Goal: Task Accomplishment & Management: Use online tool/utility

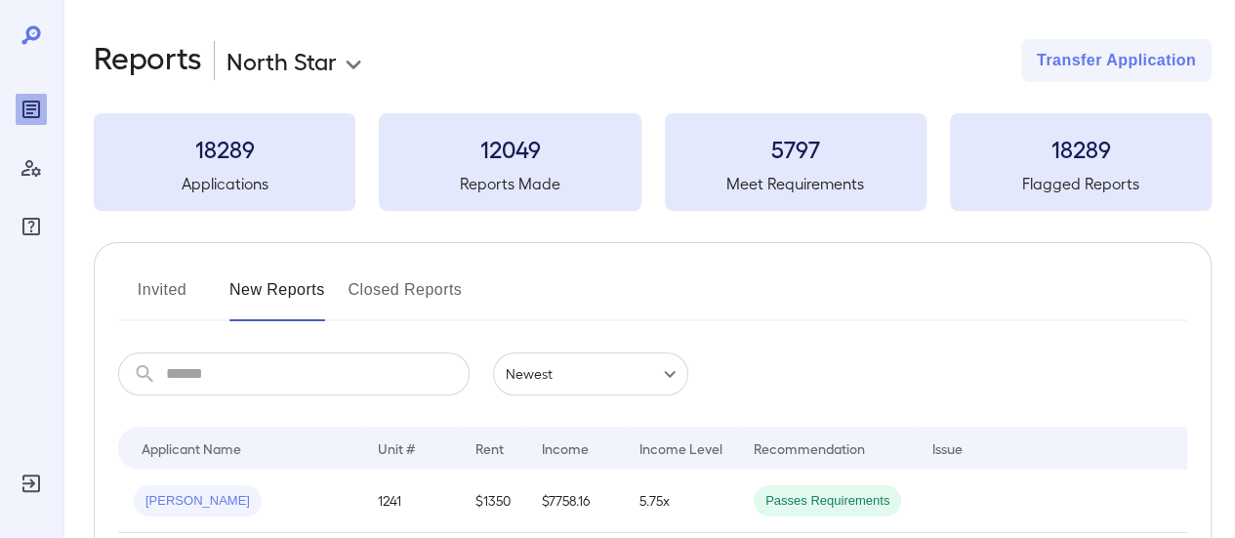
click at [326, 374] on input "text" at bounding box center [318, 373] width 304 height 43
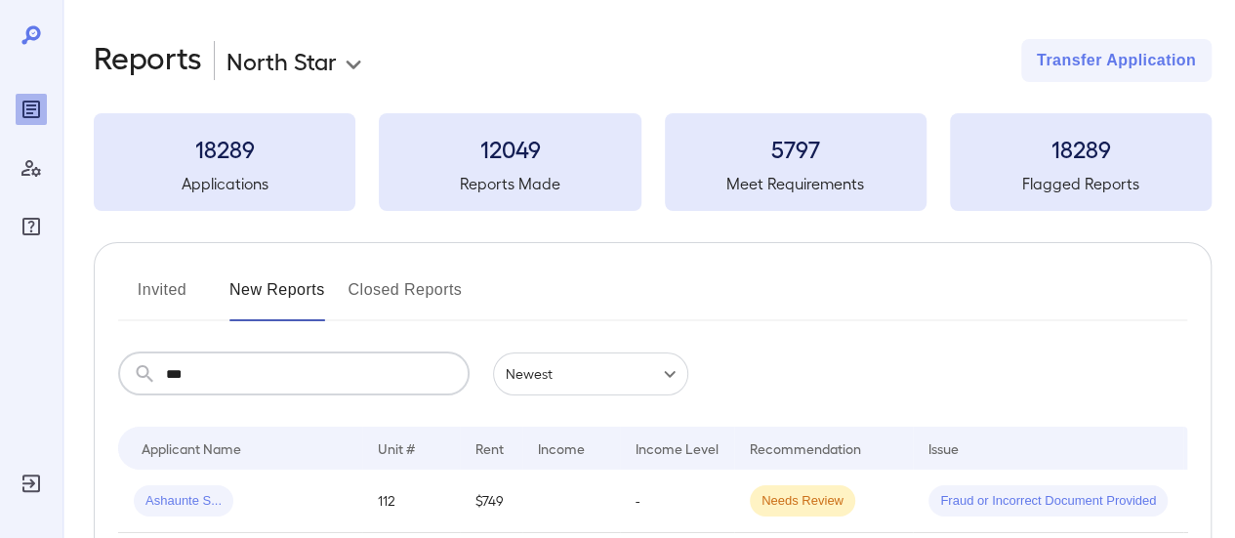
type input "***"
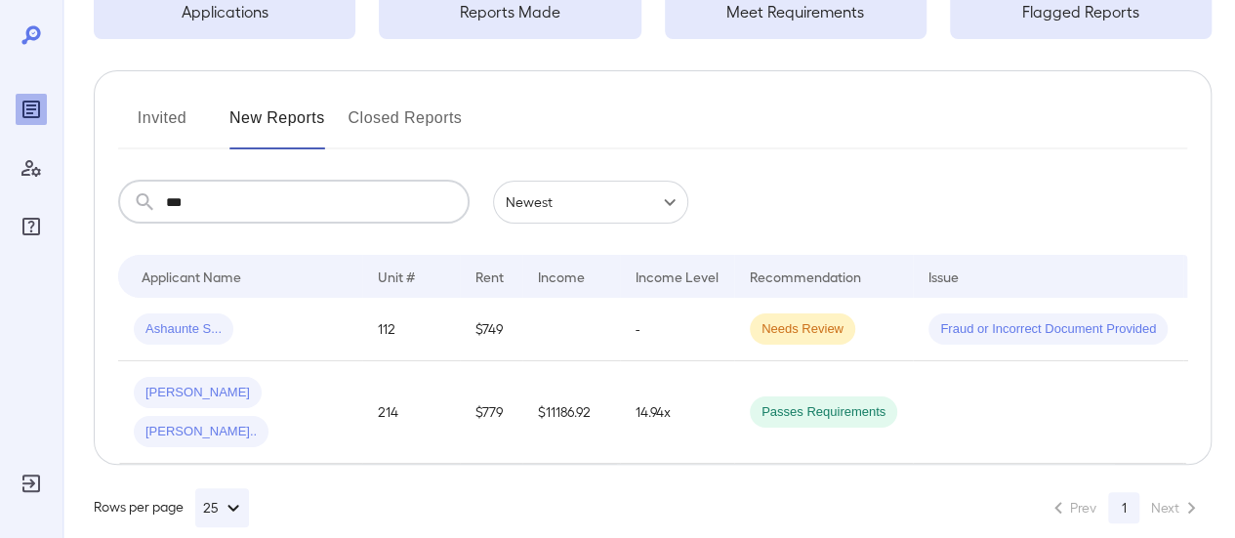
scroll to position [174, 0]
click at [169, 113] on button "Invited" at bounding box center [162, 124] width 88 height 47
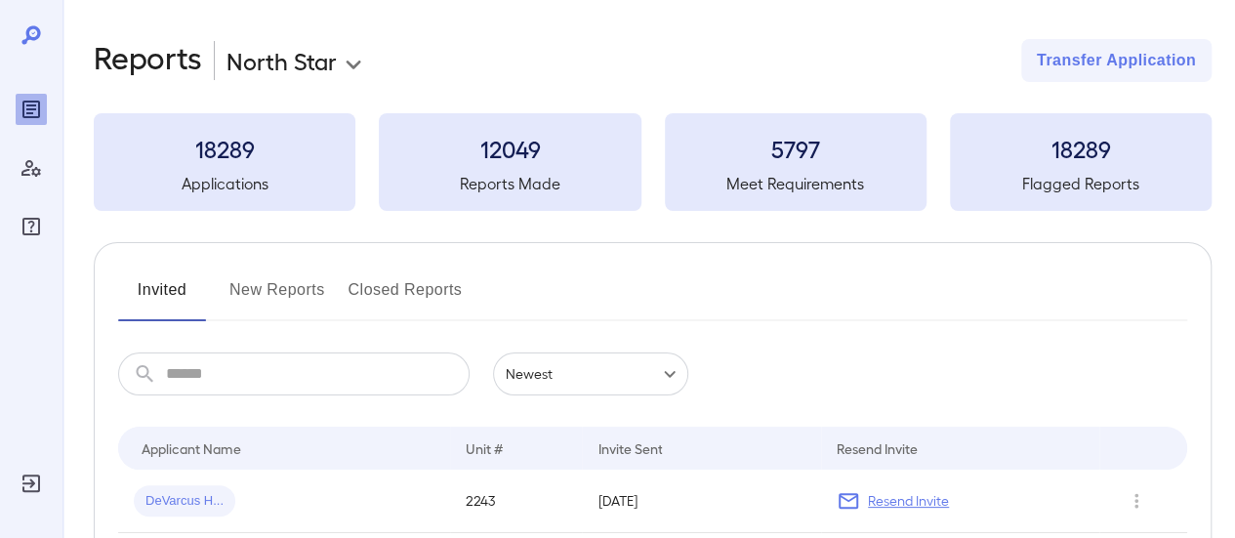
click at [210, 371] on input "text" at bounding box center [318, 373] width 304 height 43
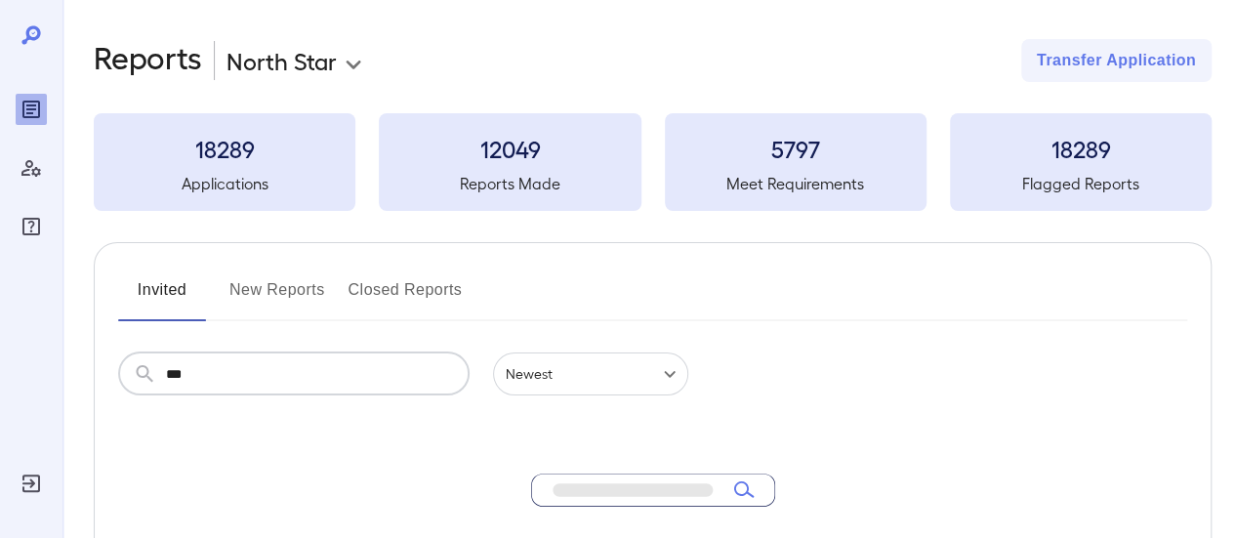
type input "***"
click at [237, 383] on input "***" at bounding box center [318, 373] width 304 height 43
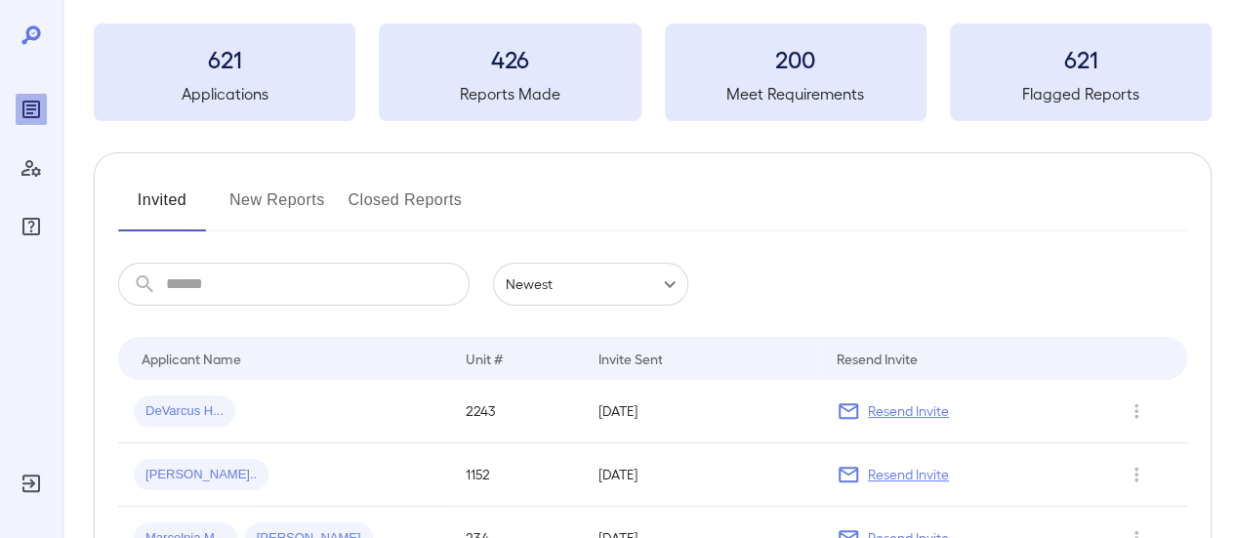
scroll to position [195, 0]
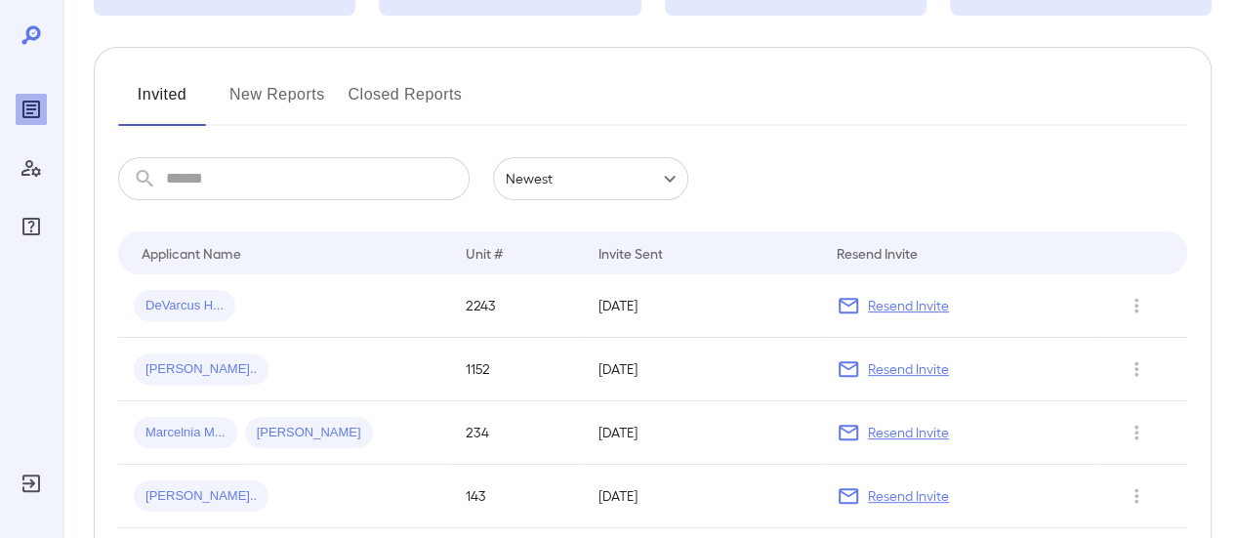
drag, startPoint x: 199, startPoint y: 150, endPoint x: 199, endPoint y: 161, distance: 10.7
click at [203, 171] on input "text" at bounding box center [318, 178] width 304 height 43
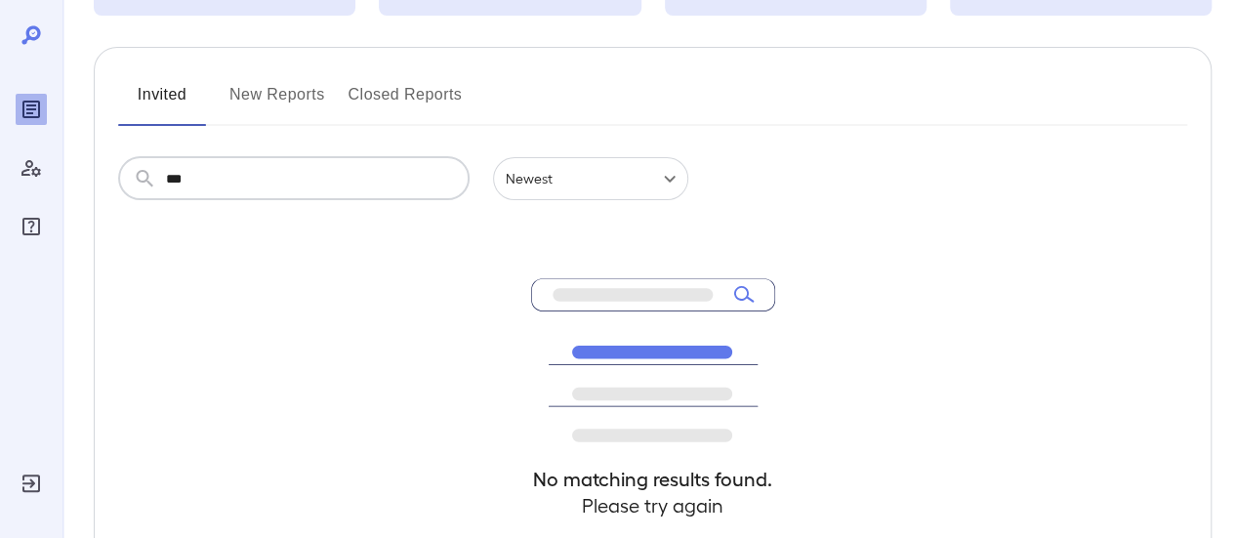
type input "***"
click at [278, 92] on button "New Reports" at bounding box center [277, 102] width 96 height 47
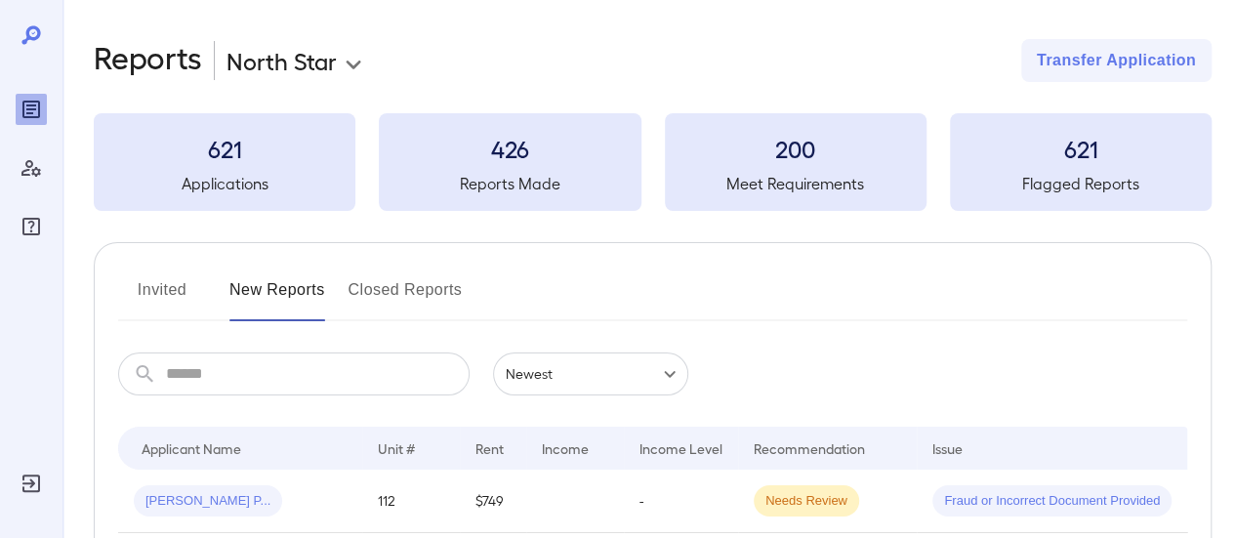
scroll to position [98, 0]
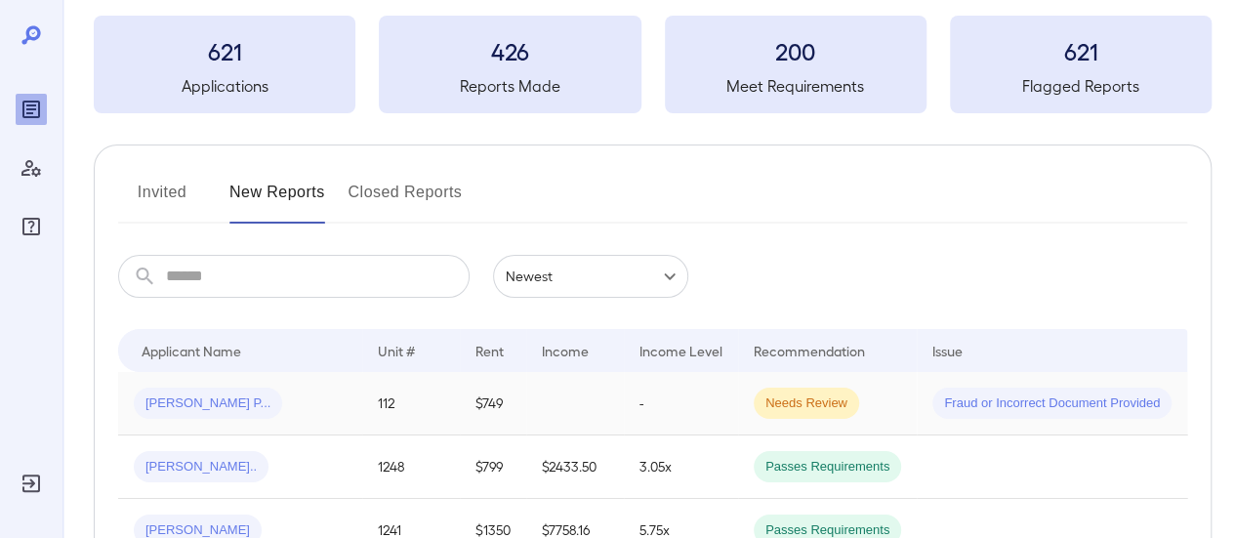
click at [299, 409] on div "Jaynes P..." at bounding box center [240, 403] width 213 height 31
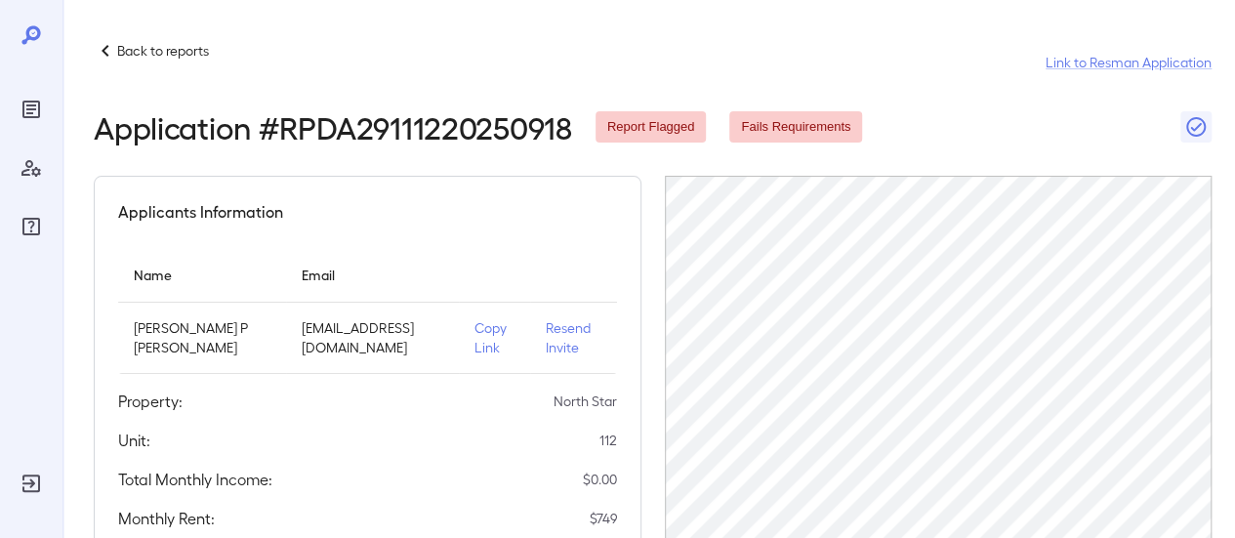
click at [474, 341] on p "Copy Link" at bounding box center [494, 337] width 40 height 39
click at [189, 60] on p "Back to reports" at bounding box center [163, 51] width 92 height 20
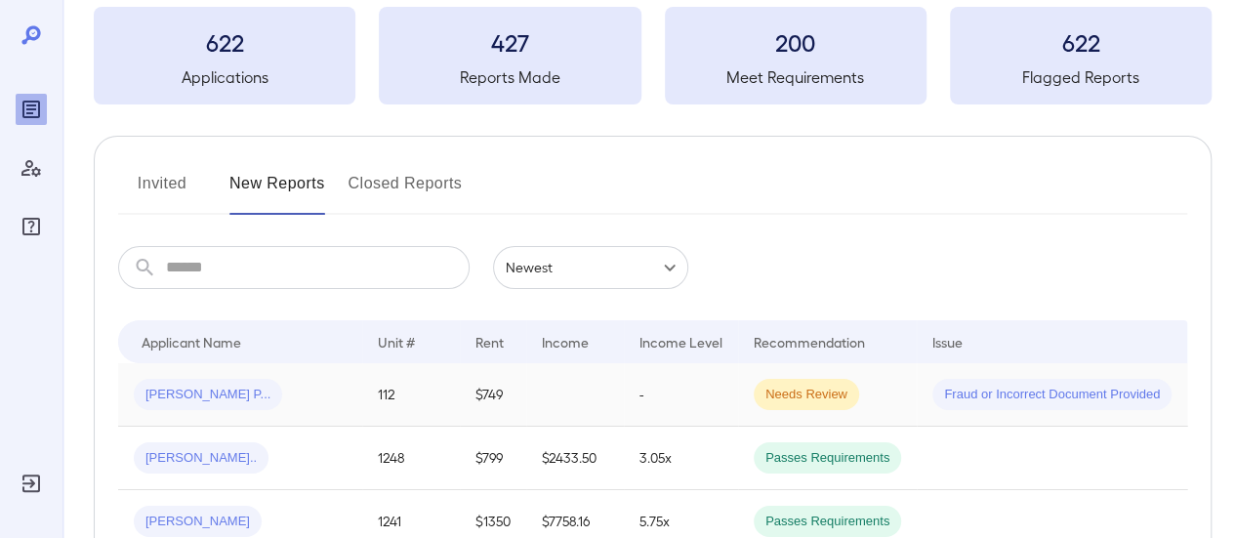
scroll to position [195, 0]
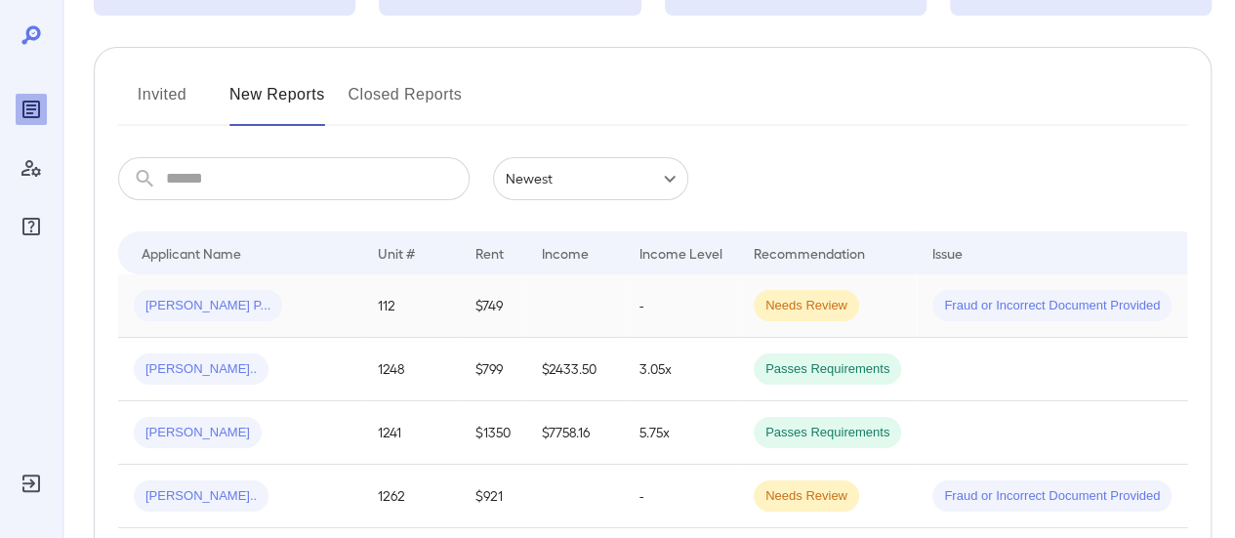
click at [254, 302] on div "Jaynes P..." at bounding box center [240, 305] width 213 height 31
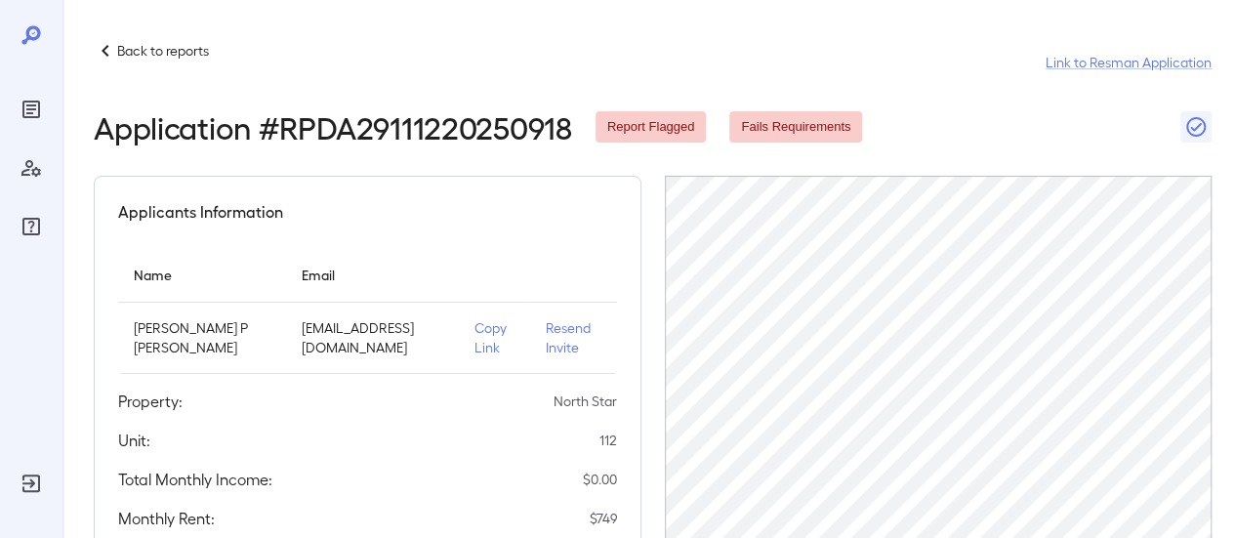
click at [474, 341] on p "Copy Link" at bounding box center [494, 337] width 40 height 39
click at [170, 58] on p "Back to reports" at bounding box center [163, 51] width 92 height 20
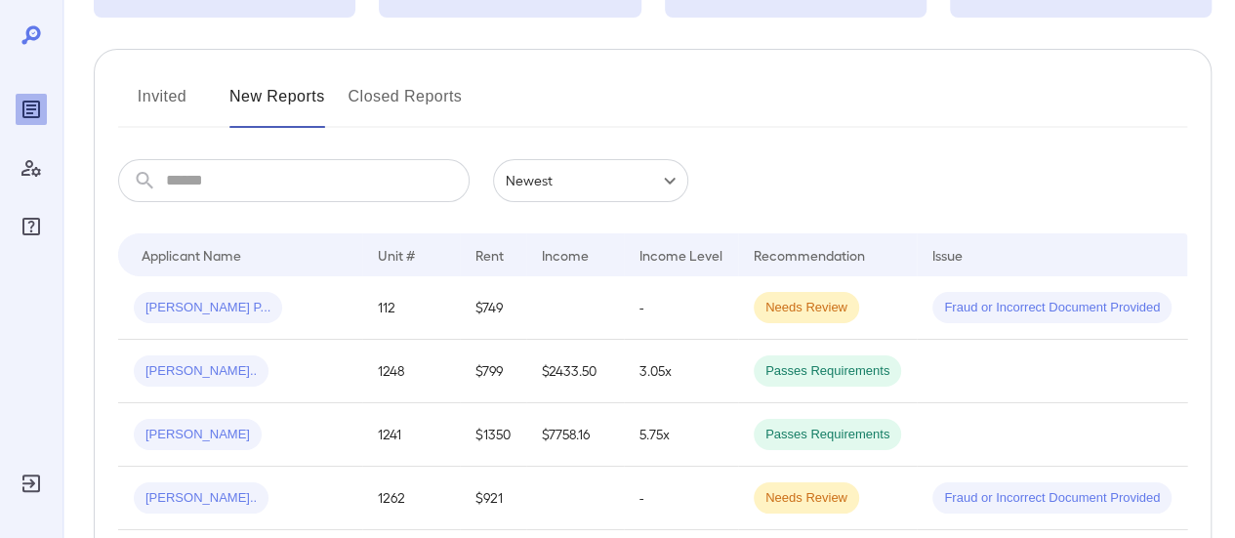
scroll to position [98, 0]
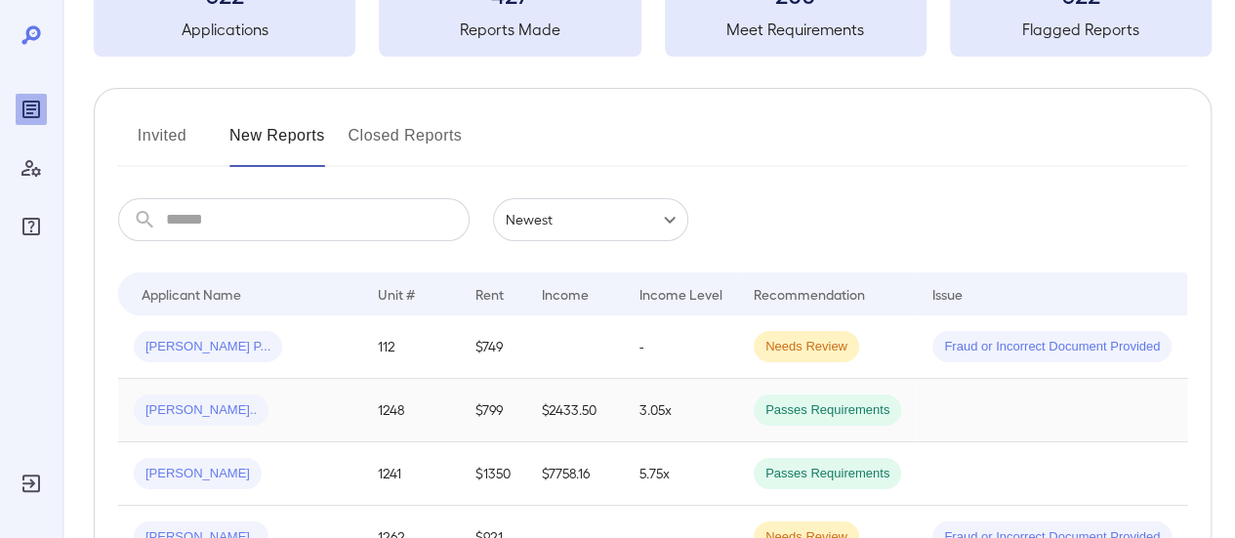
scroll to position [195, 0]
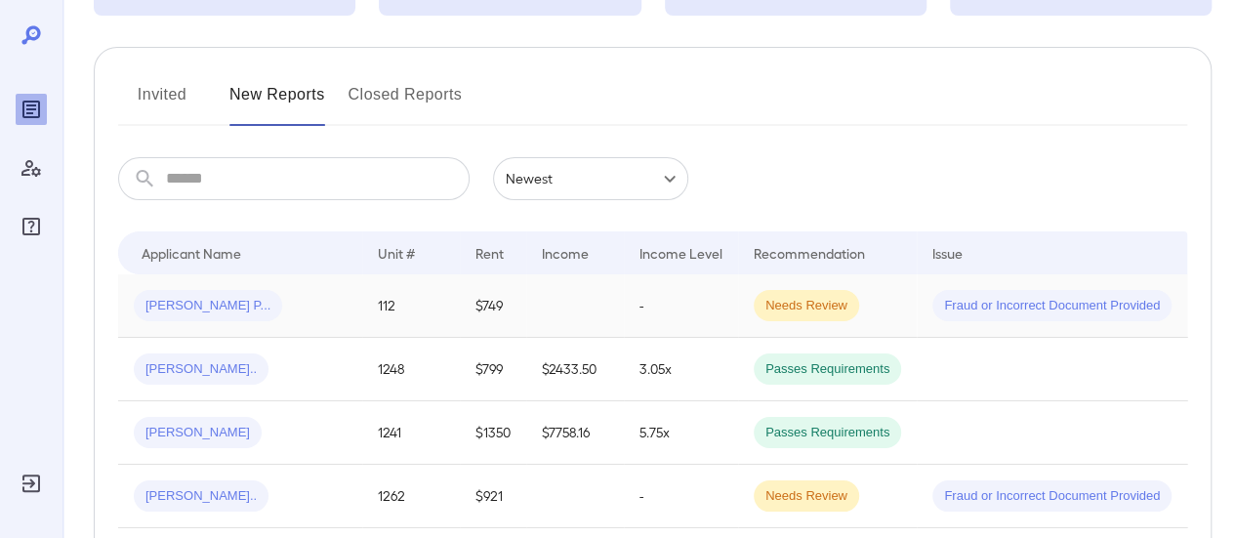
click at [287, 325] on td "Jaynes P..." at bounding box center [240, 305] width 244 height 63
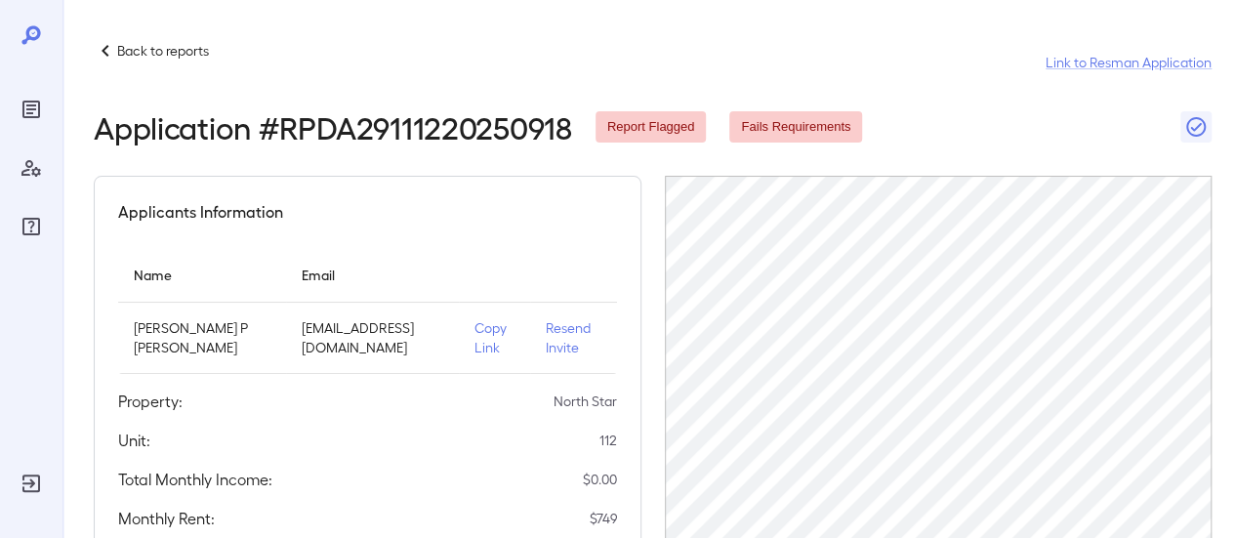
click at [475, 343] on p "Copy Link" at bounding box center [494, 337] width 40 height 39
